Goal: Register for event/course

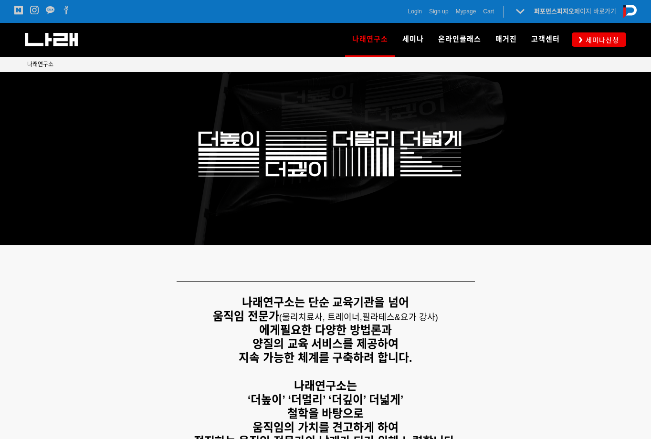
click at [588, 129] on div at bounding box center [325, 158] width 597 height 173
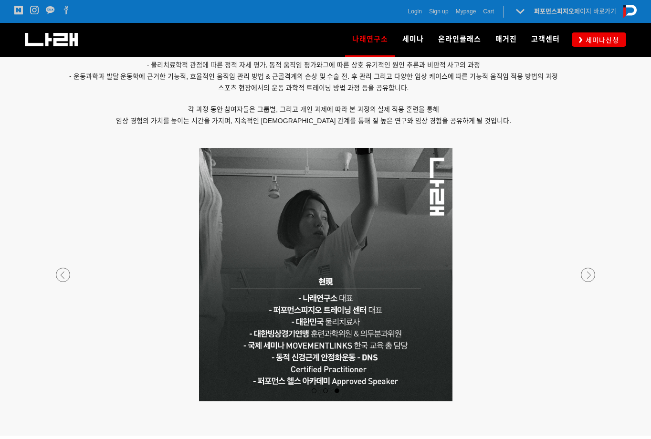
scroll to position [764, 0]
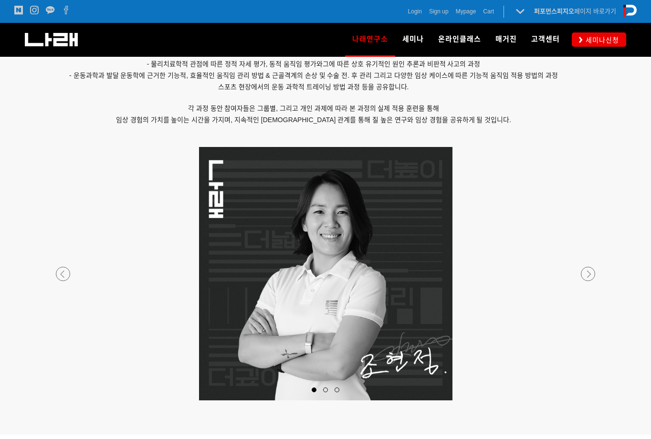
click at [585, 401] on div at bounding box center [326, 401] width 564 height 0
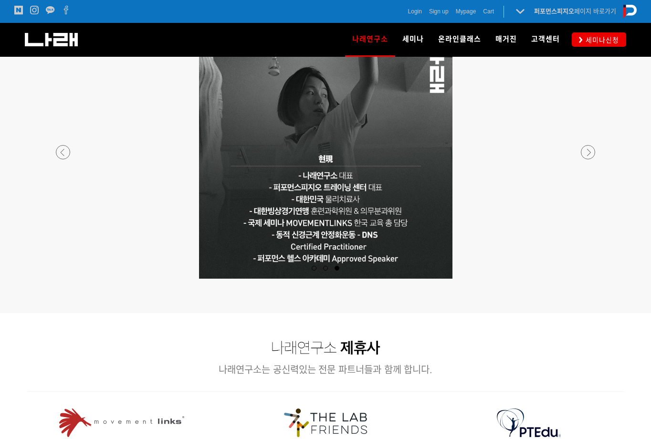
scroll to position [907, 0]
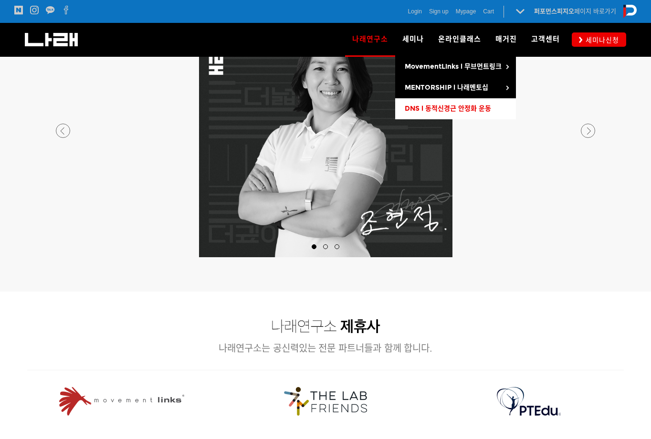
click at [455, 105] on span "DNS l 동적신경근 안정화 운동" at bounding box center [448, 109] width 86 height 8
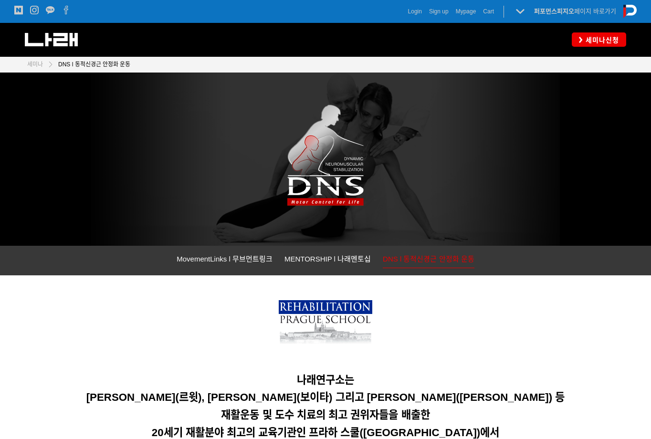
click at [593, 39] on span "세미나신청" at bounding box center [601, 40] width 36 height 10
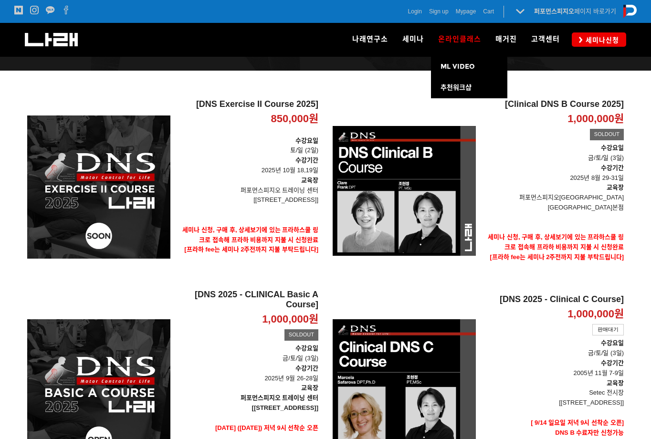
scroll to position [143, 0]
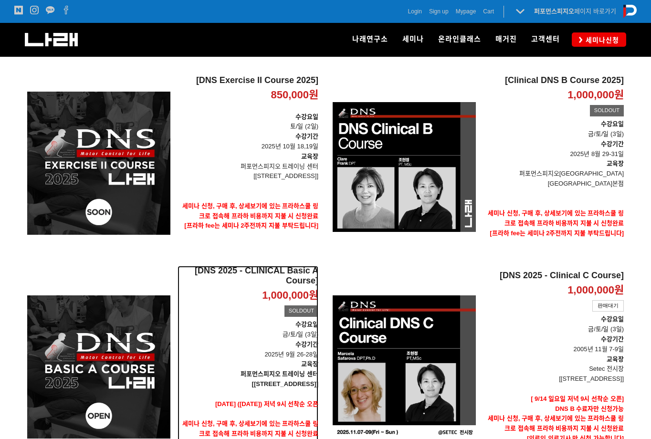
click at [193, 360] on p "교육장" at bounding box center [248, 365] width 141 height 10
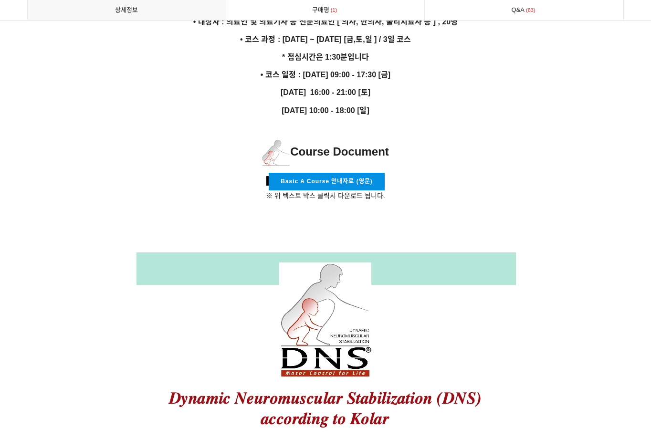
scroll to position [1767, 0]
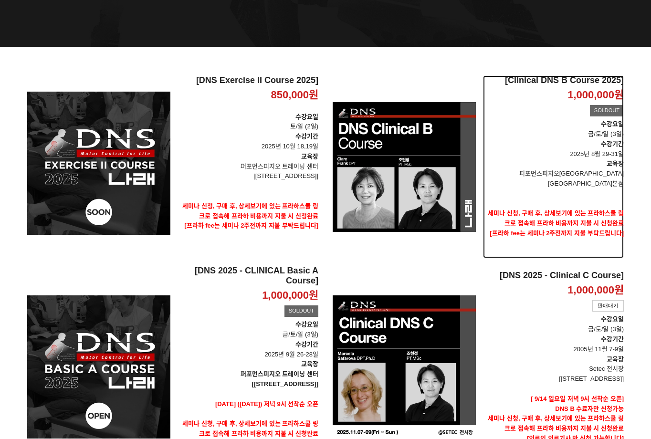
click at [554, 173] on p "퍼포먼스피지오[GEOGRAPHIC_DATA] [GEOGRAPHIC_DATA]본점" at bounding box center [553, 179] width 141 height 20
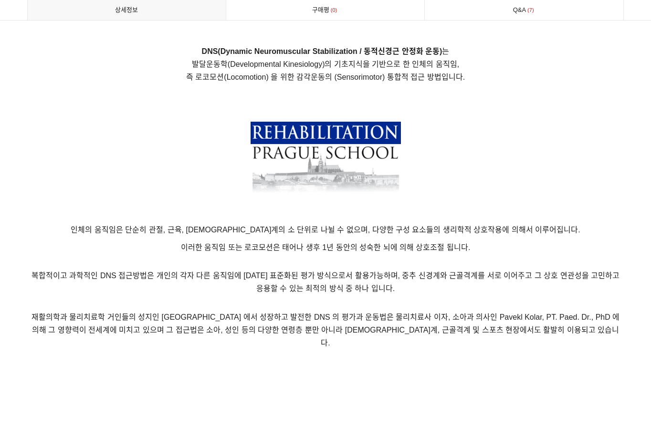
scroll to position [764, 0]
